Goal: Use online tool/utility: Utilize a website feature to perform a specific function

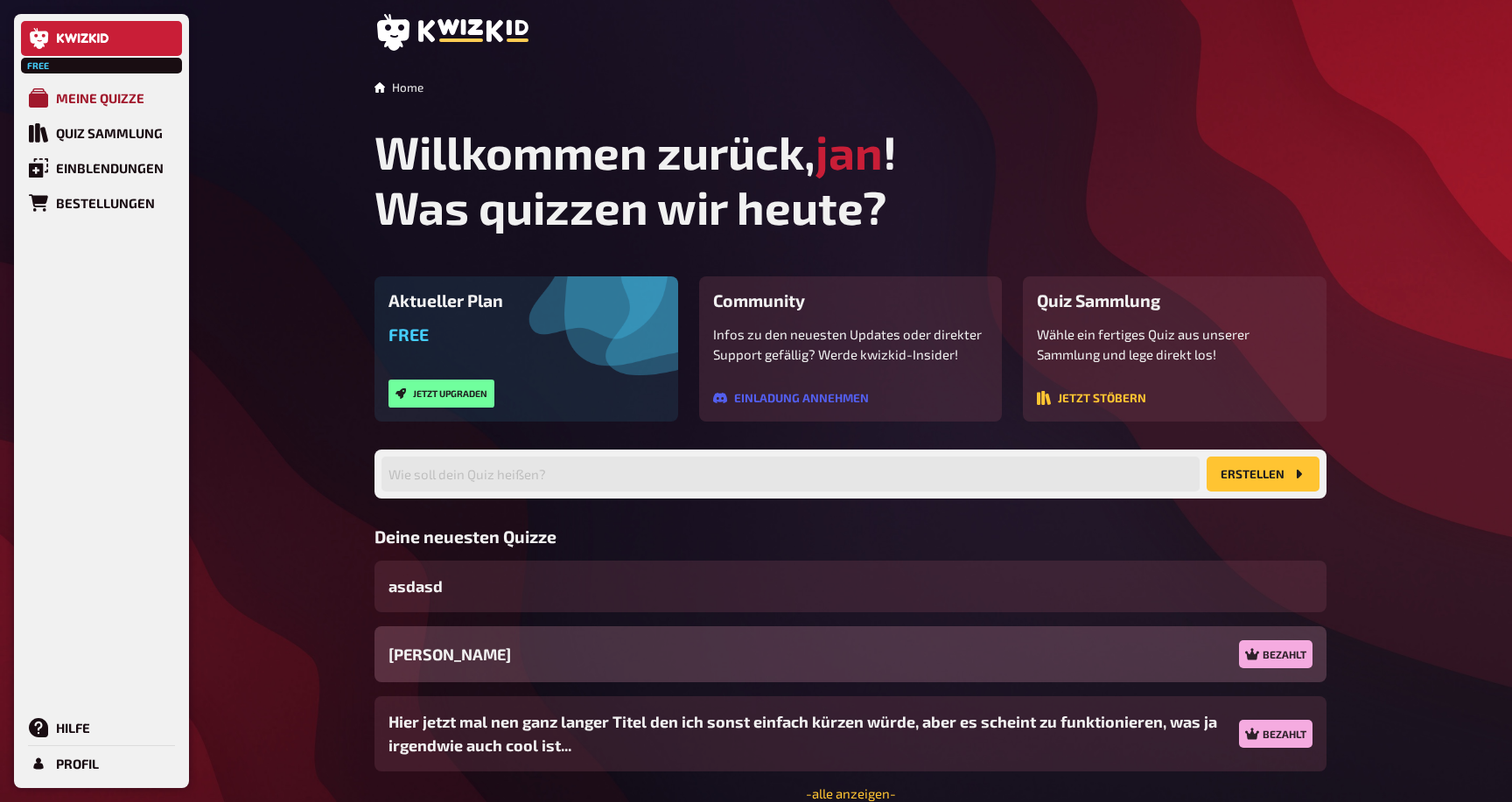
click at [102, 89] on link "Meine Quizze" at bounding box center [101, 98] width 161 height 35
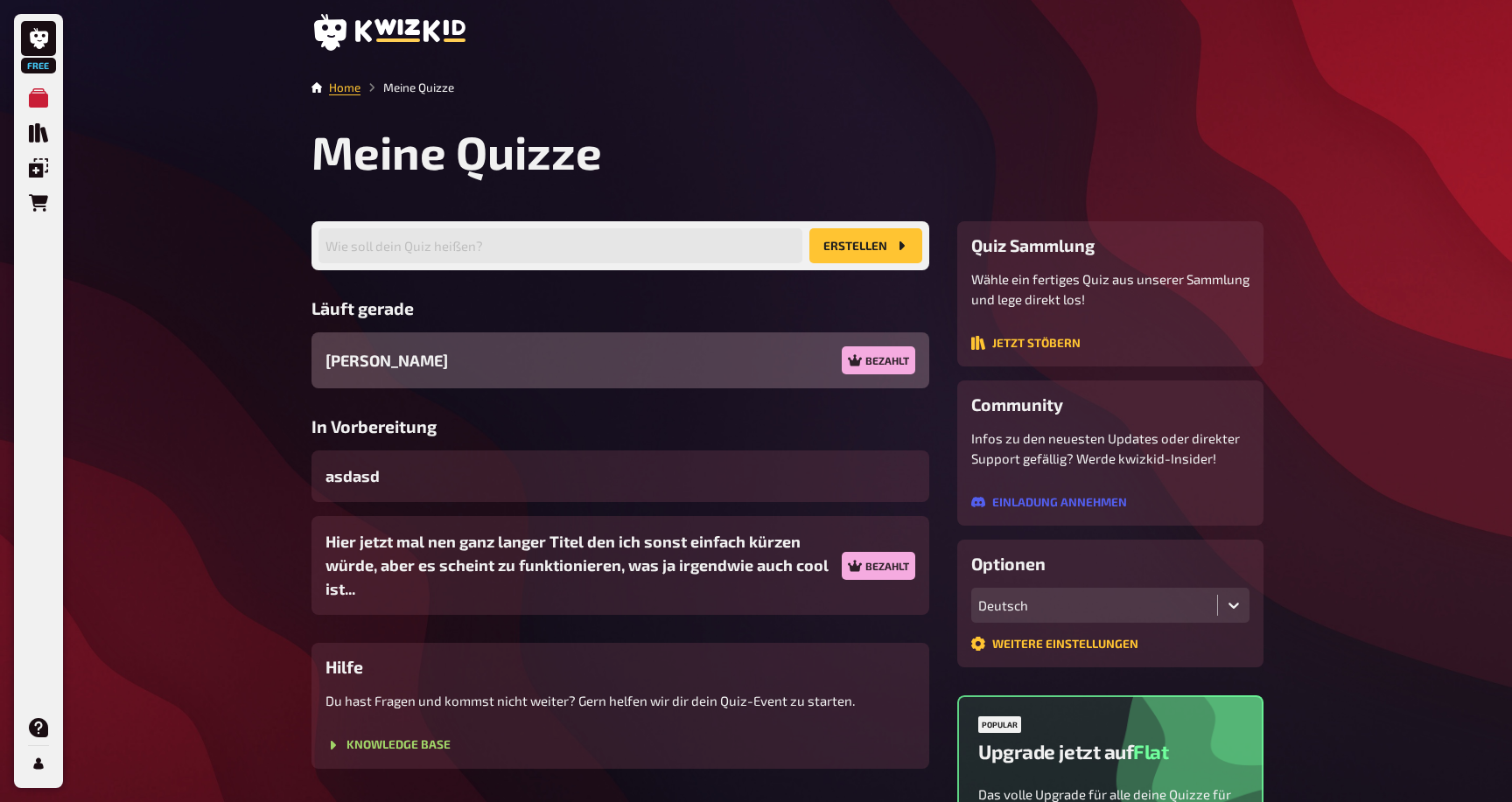
click at [511, 360] on div "Jans Quiz Bezahlt" at bounding box center [620, 360] width 618 height 56
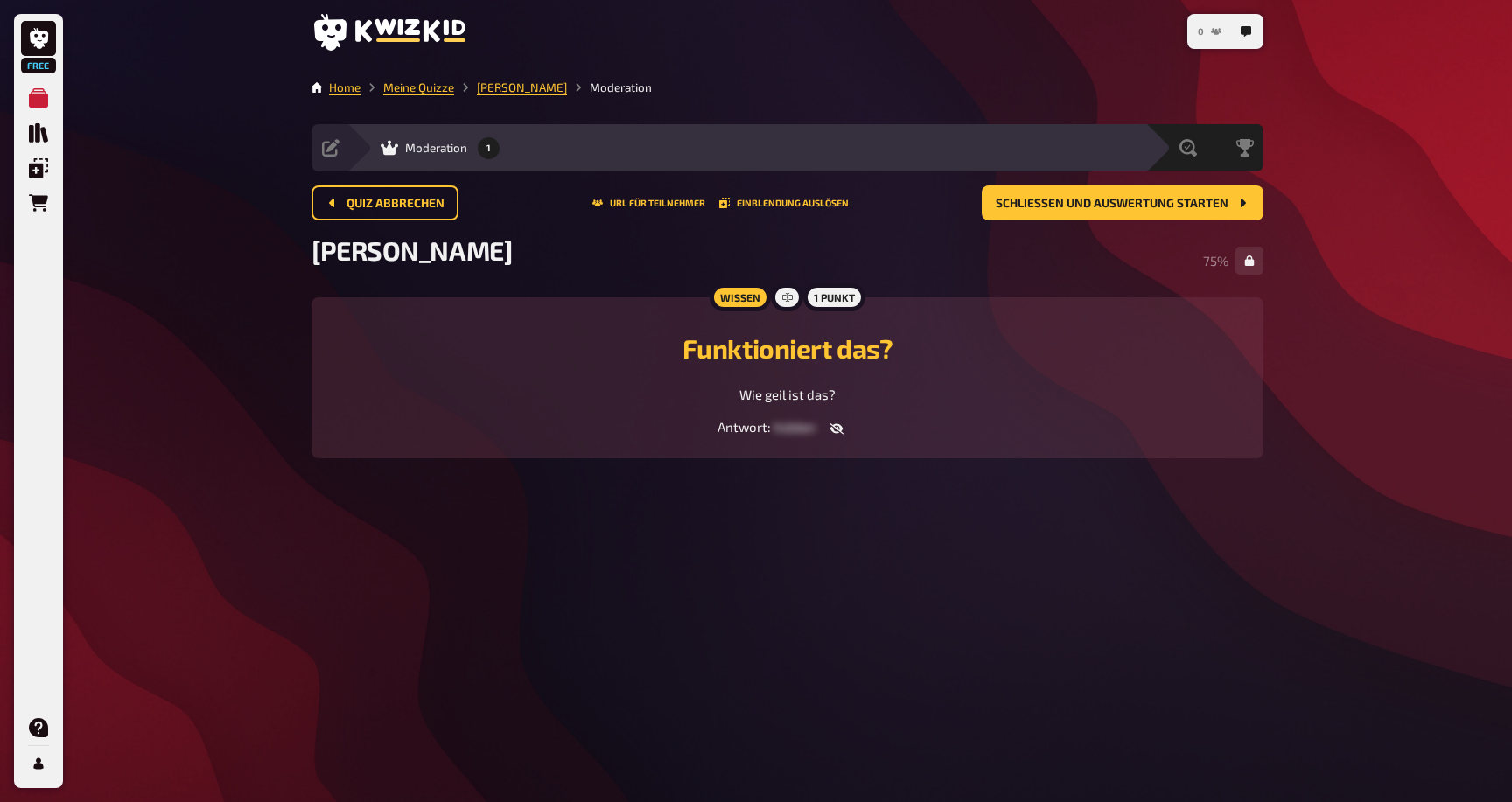
click at [1206, 31] on button "0" at bounding box center [1210, 32] width 38 height 28
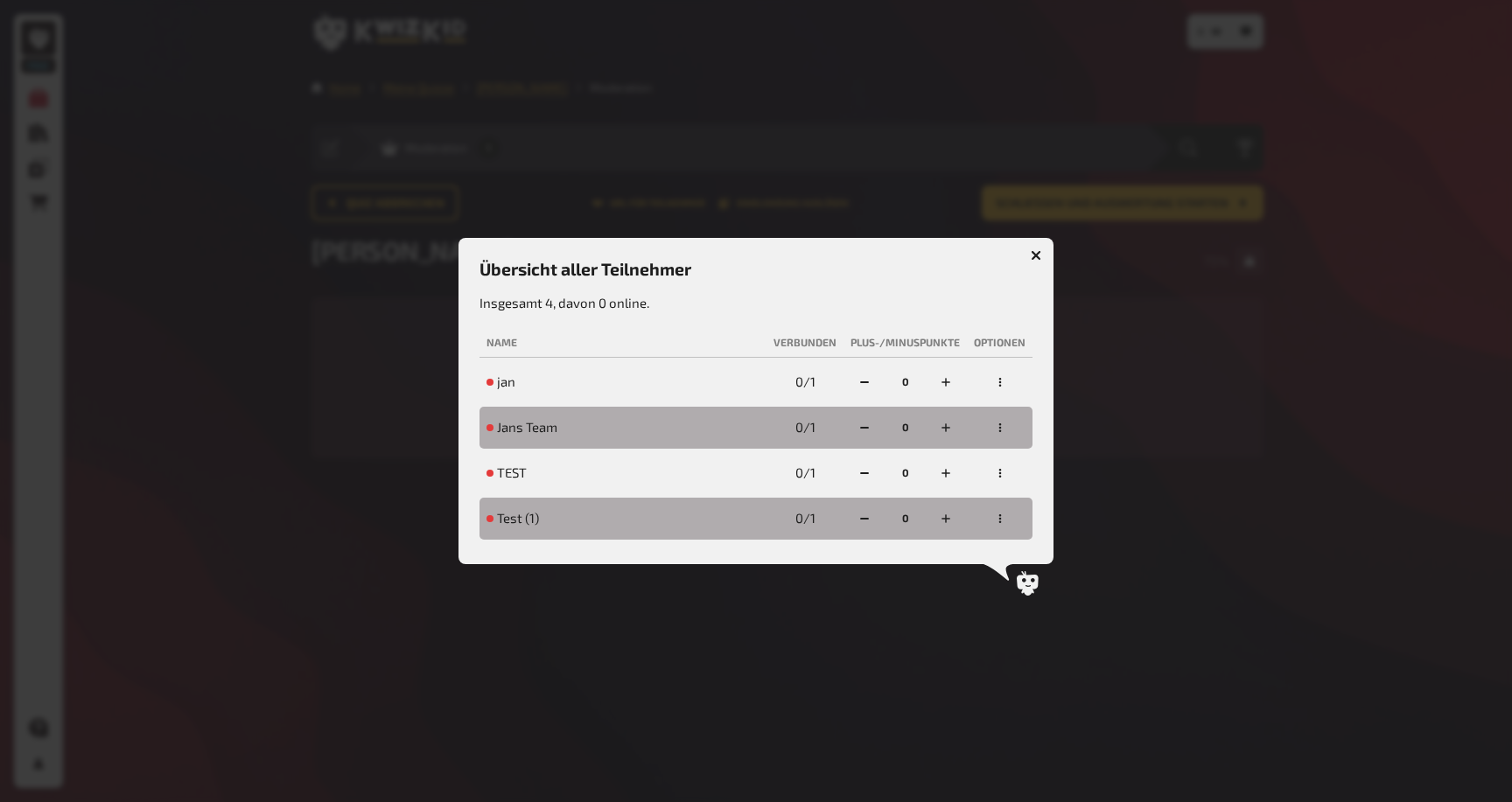
click at [864, 145] on div at bounding box center [756, 401] width 1512 height 802
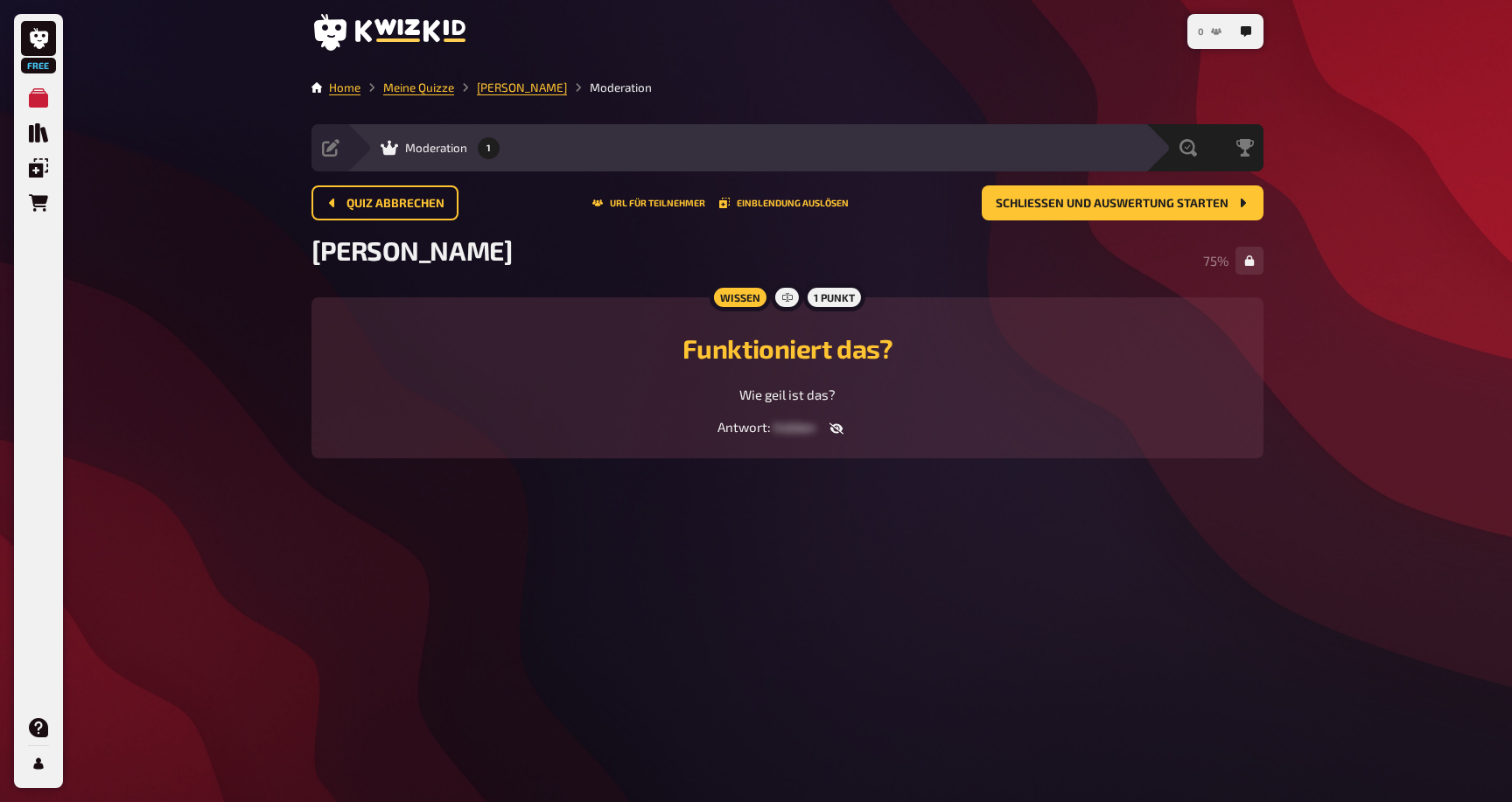
click at [1202, 30] on span "0" at bounding box center [1201, 32] width 6 height 10
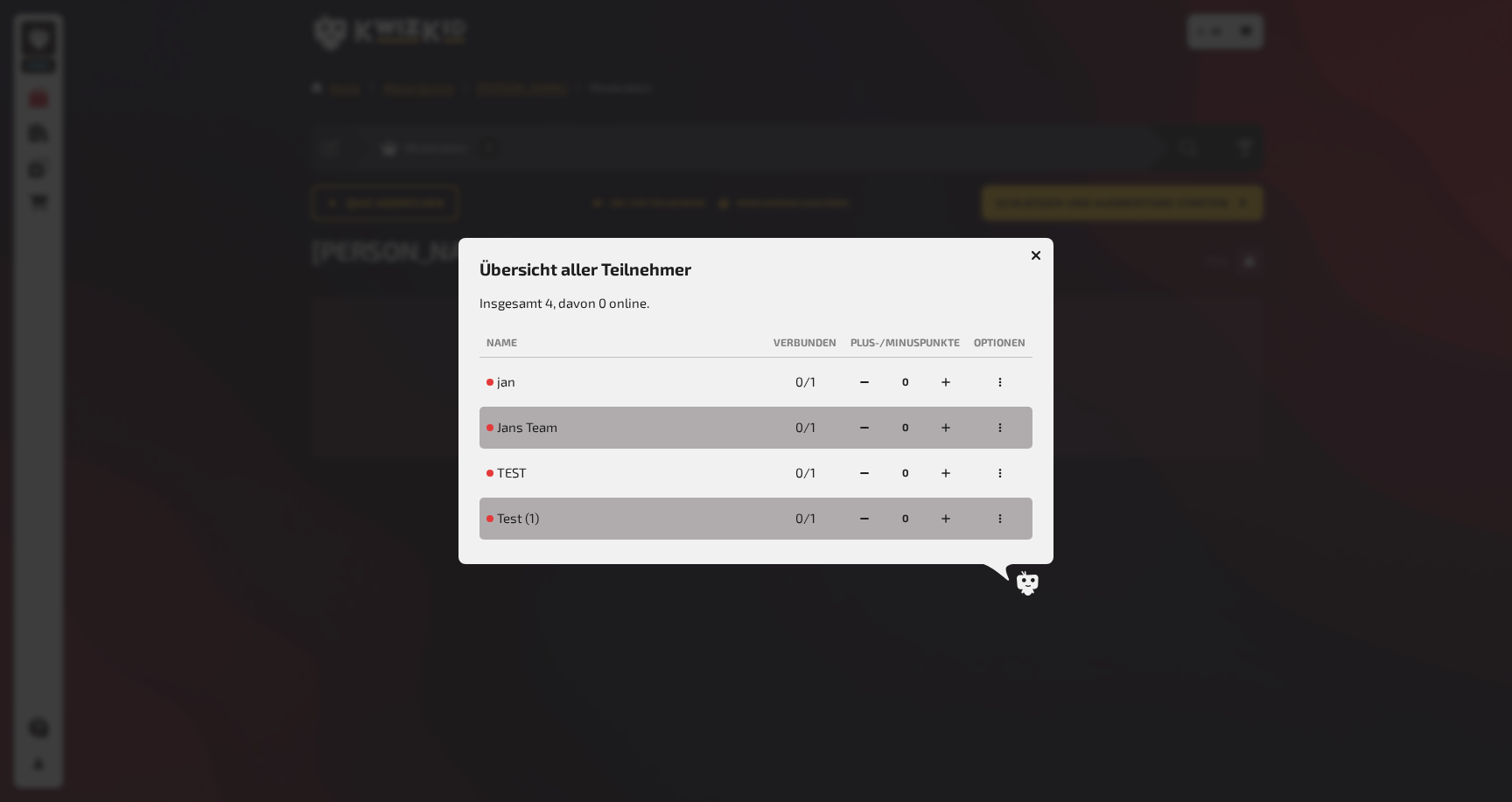
click at [1039, 255] on icon "button" at bounding box center [1036, 255] width 11 height 11
